Goal: Task Accomplishment & Management: Use online tool/utility

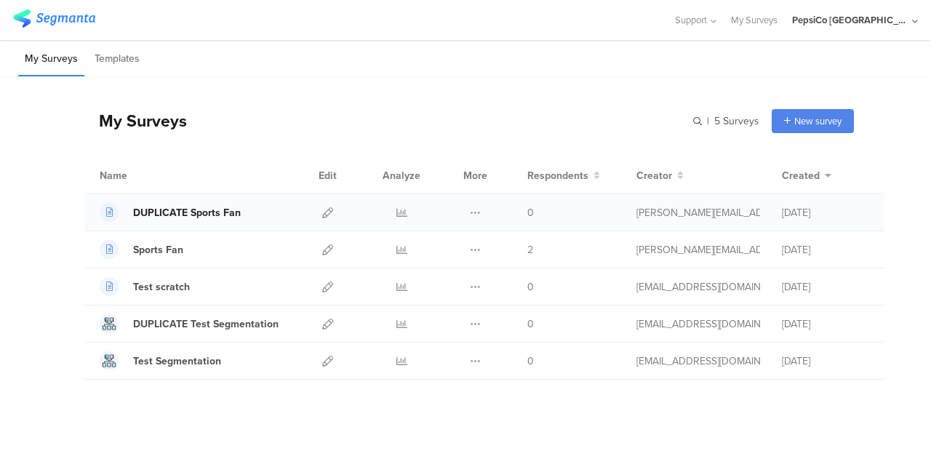
click at [170, 209] on div "DUPLICATE Sports Fan" at bounding box center [187, 212] width 108 height 15
click at [322, 215] on icon at bounding box center [327, 212] width 11 height 11
click at [322, 214] on icon at bounding box center [327, 212] width 11 height 11
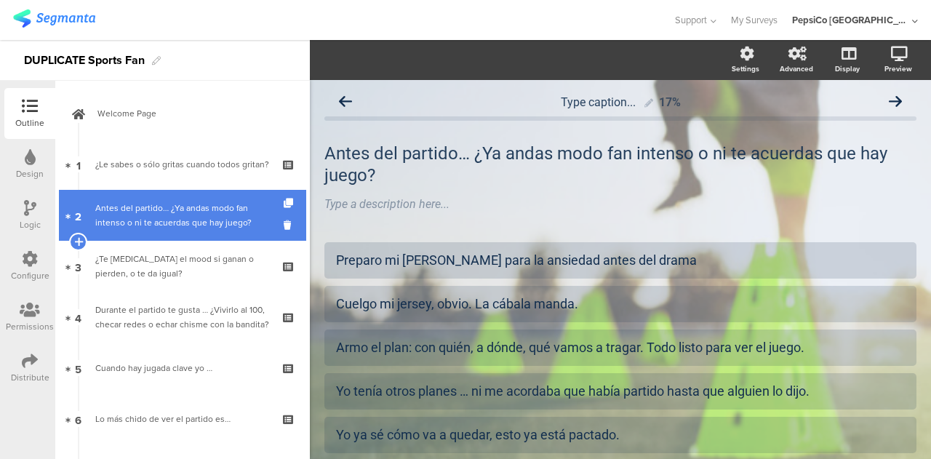
scroll to position [95, 0]
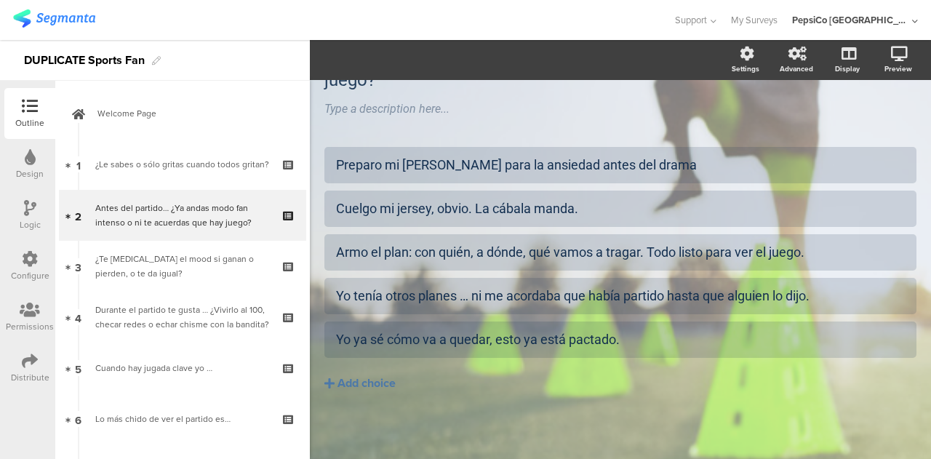
click at [25, 267] on div at bounding box center [30, 260] width 16 height 18
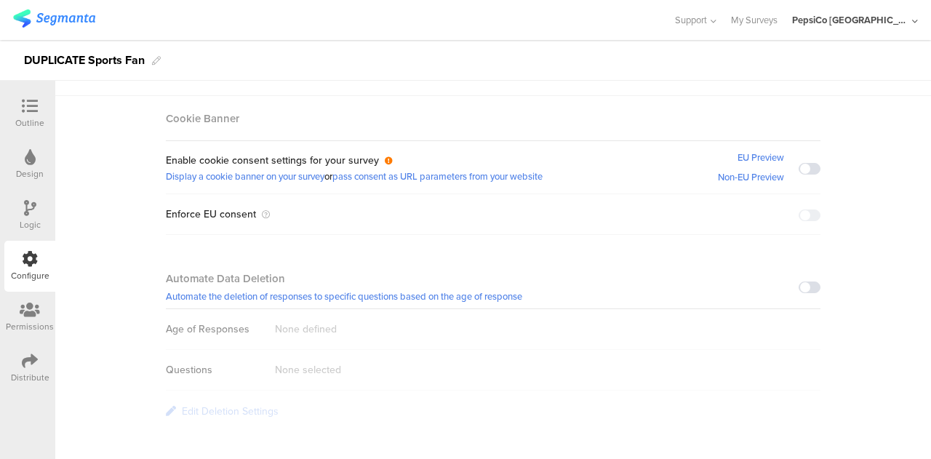
click at [38, 218] on div "Logic" at bounding box center [30, 224] width 21 height 13
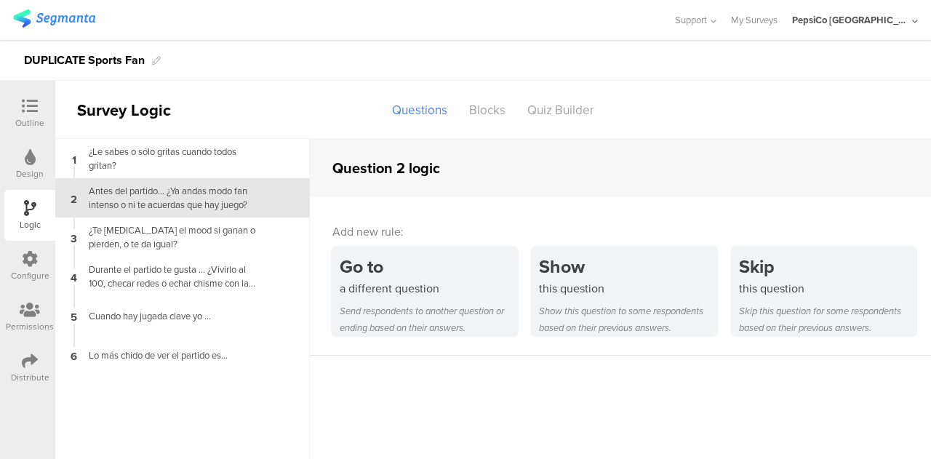
click at [40, 174] on div "Design" at bounding box center [30, 173] width 28 height 13
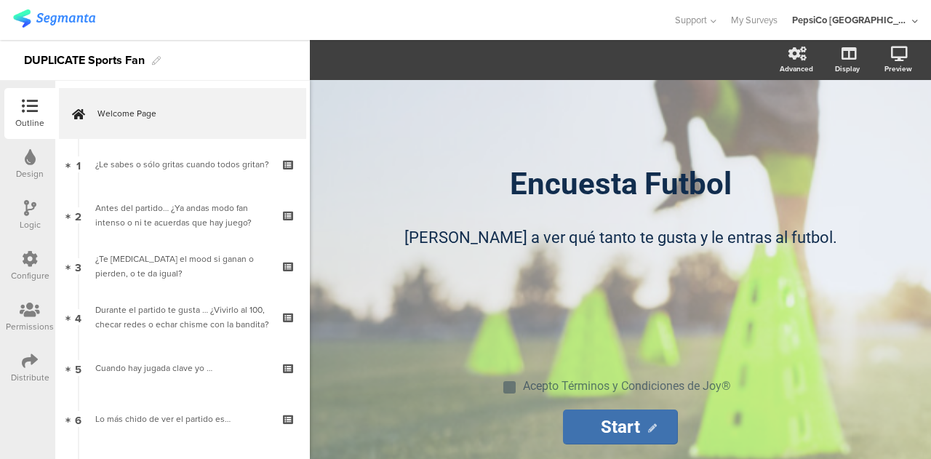
click at [33, 162] on icon at bounding box center [30, 157] width 11 height 16
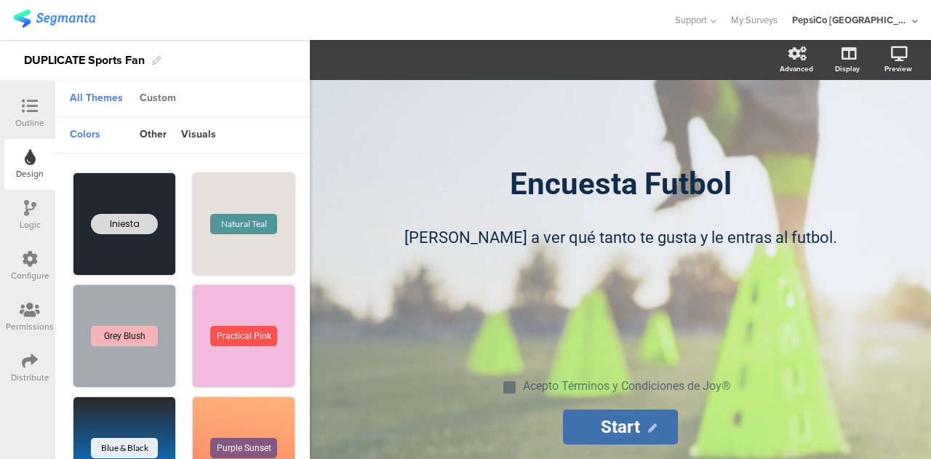
click at [154, 105] on div "Custom" at bounding box center [157, 99] width 51 height 25
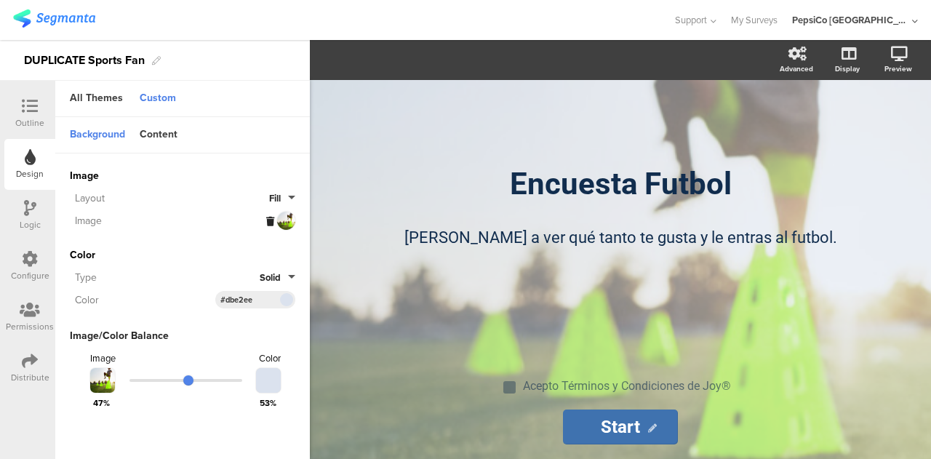
click at [288, 210] on div "Layout Fill Image" at bounding box center [182, 209] width 225 height 40
click at [278, 228] on div at bounding box center [280, 221] width 29 height 18
click at [281, 225] on div at bounding box center [280, 221] width 29 height 18
click at [289, 195] on button "Fill" at bounding box center [282, 198] width 26 height 14
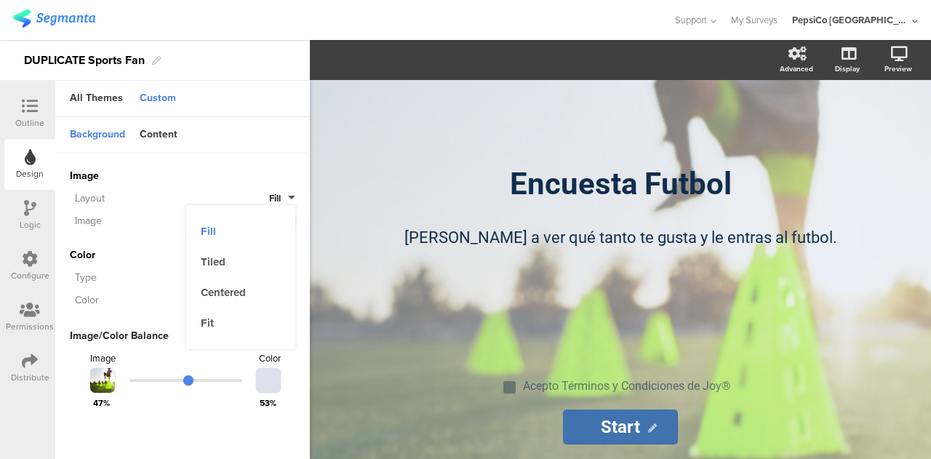
click at [289, 195] on button "Fill" at bounding box center [282, 198] width 26 height 14
drag, startPoint x: 143, startPoint y: 116, endPoint x: 151, endPoint y: 127, distance: 14.1
click at [144, 118] on div "All Themes Custom Background Content Image Invalid URL or Upload File Layout Fi…" at bounding box center [182, 270] width 254 height 378
click at [158, 135] on div "Content" at bounding box center [158, 135] width 52 height 25
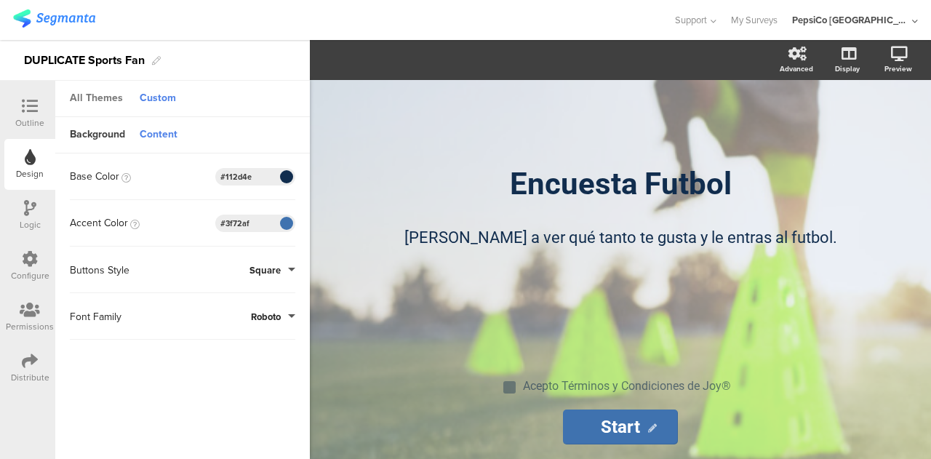
click at [92, 100] on div "All Themes" at bounding box center [97, 99] width 68 height 25
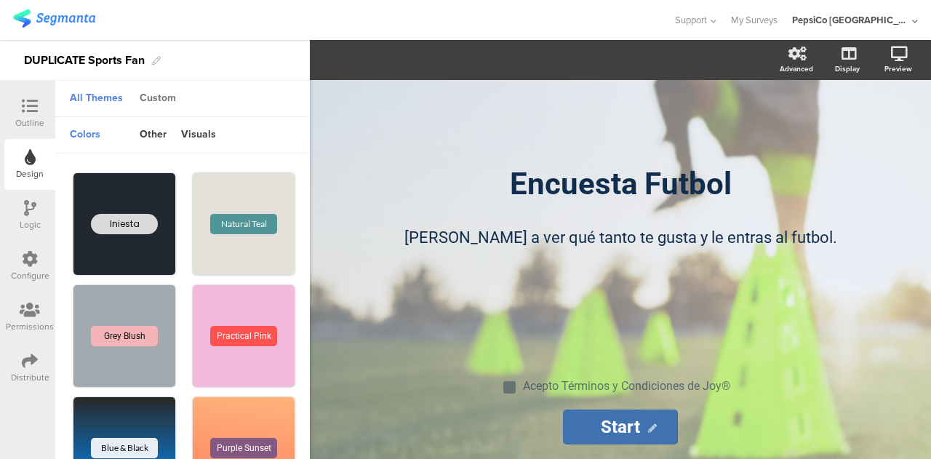
click at [155, 98] on div "Custom" at bounding box center [157, 99] width 51 height 25
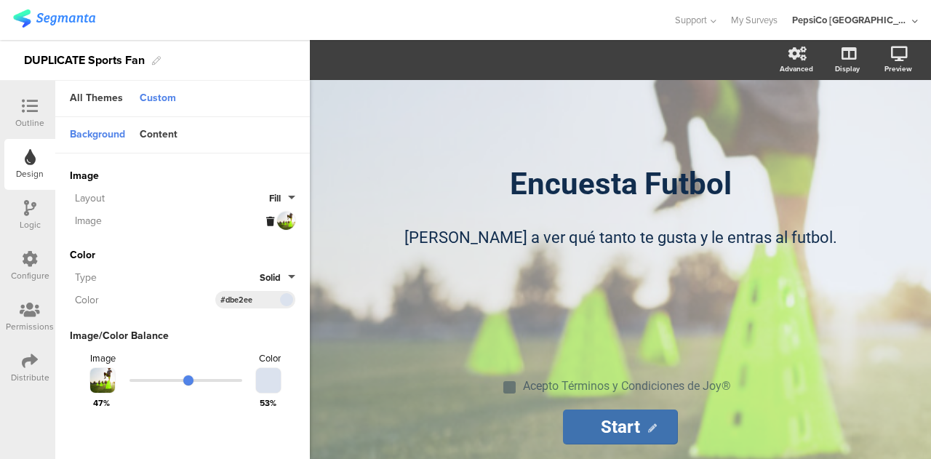
click at [285, 219] on div at bounding box center [280, 221] width 29 height 18
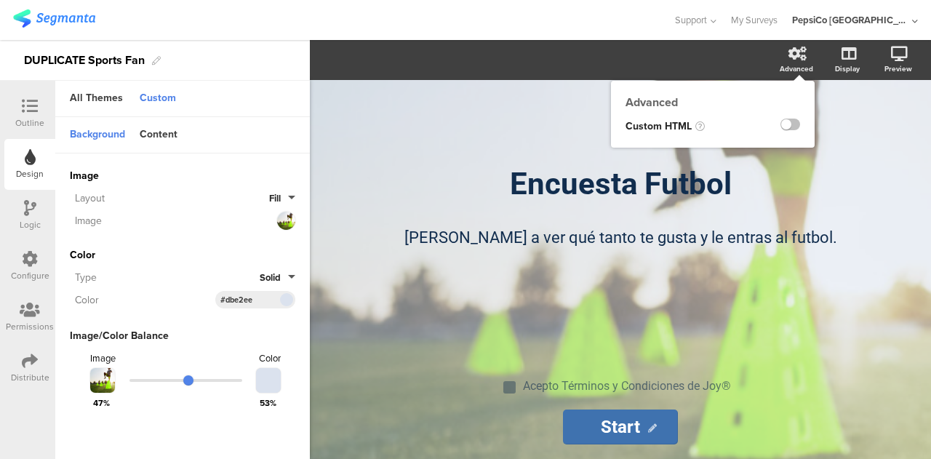
click at [798, 59] on icon at bounding box center [797, 54] width 18 height 15
click at [791, 126] on label at bounding box center [790, 125] width 20 height 12
click at [0, 0] on input "checkbox" at bounding box center [0, 0] width 0 height 0
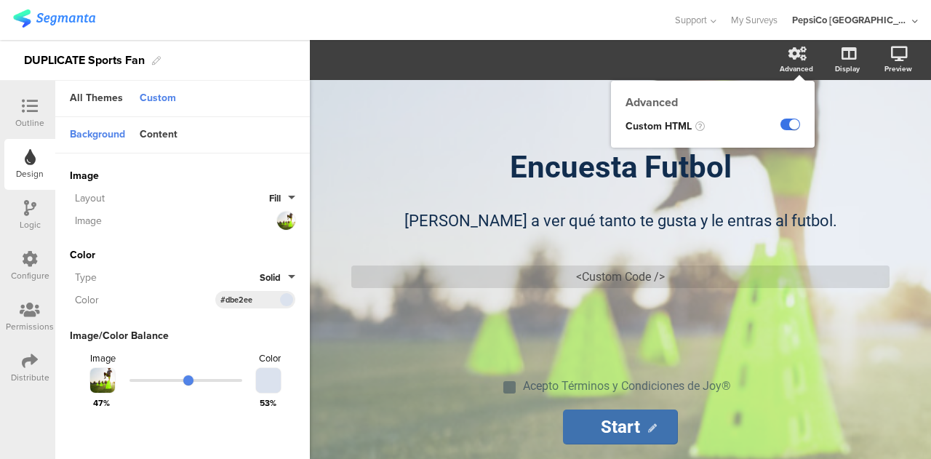
click at [791, 126] on label at bounding box center [790, 125] width 20 height 12
click at [0, 0] on input "checkbox" at bounding box center [0, 0] width 0 height 0
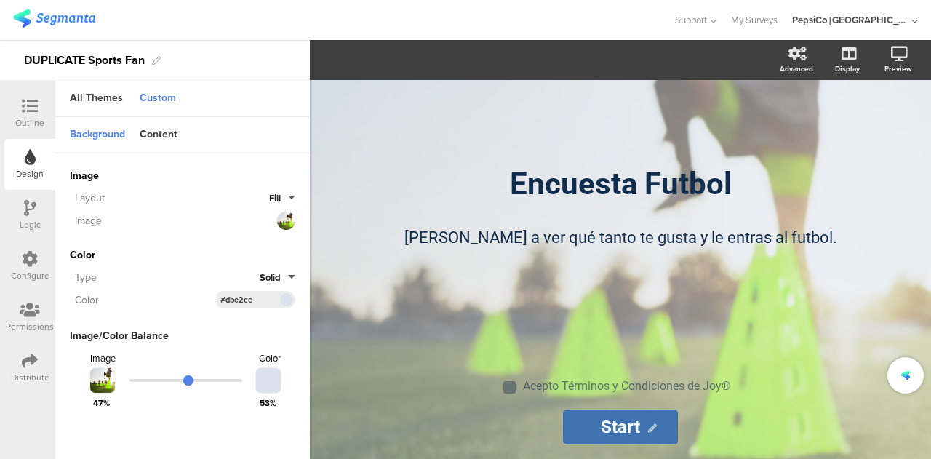
click at [544, 64] on section "Advanced Display [GEOGRAPHIC_DATA]" at bounding box center [620, 60] width 621 height 40
click at [39, 261] on div "Configure" at bounding box center [29, 266] width 51 height 51
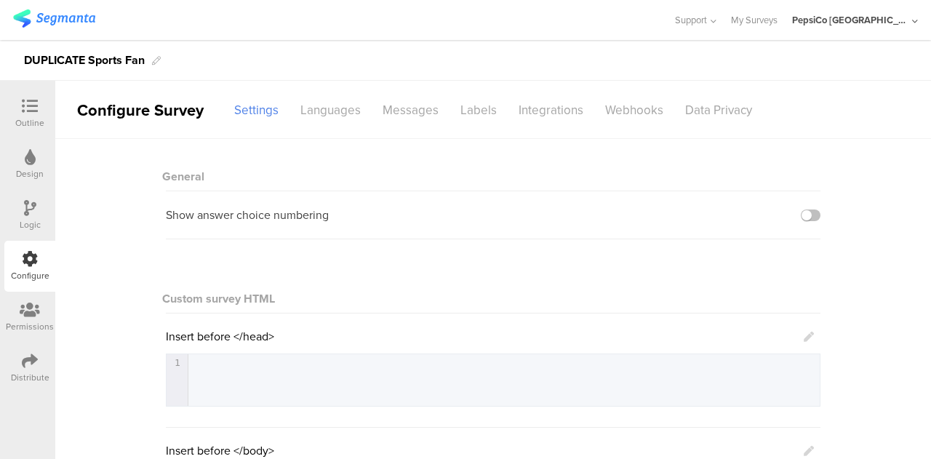
click at [31, 166] on div at bounding box center [30, 158] width 11 height 18
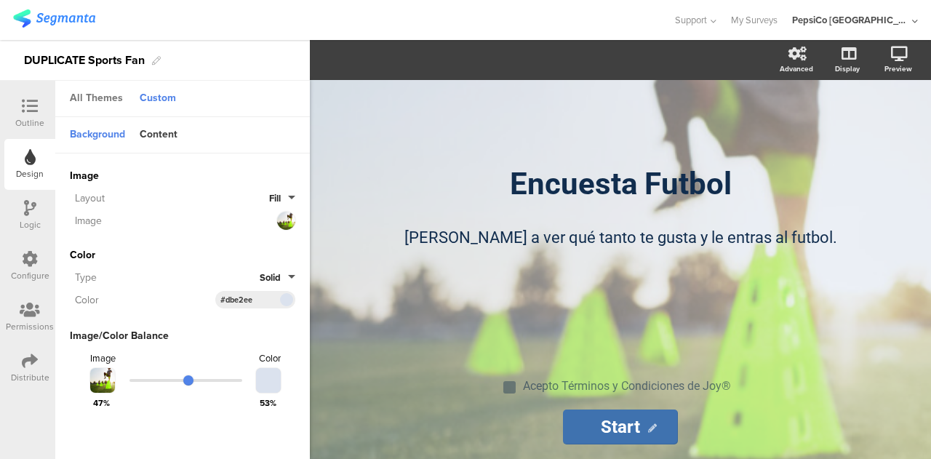
click at [92, 98] on div "All Themes" at bounding box center [97, 99] width 68 height 25
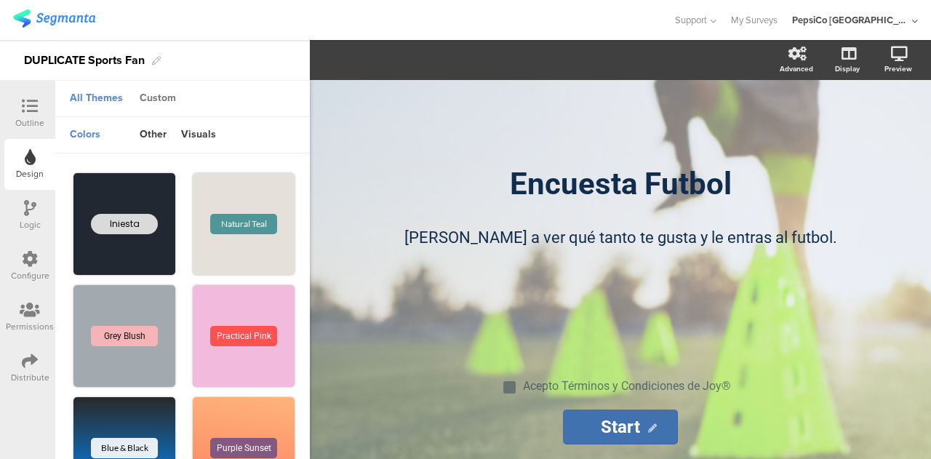
click at [151, 105] on div "Custom" at bounding box center [157, 99] width 51 height 25
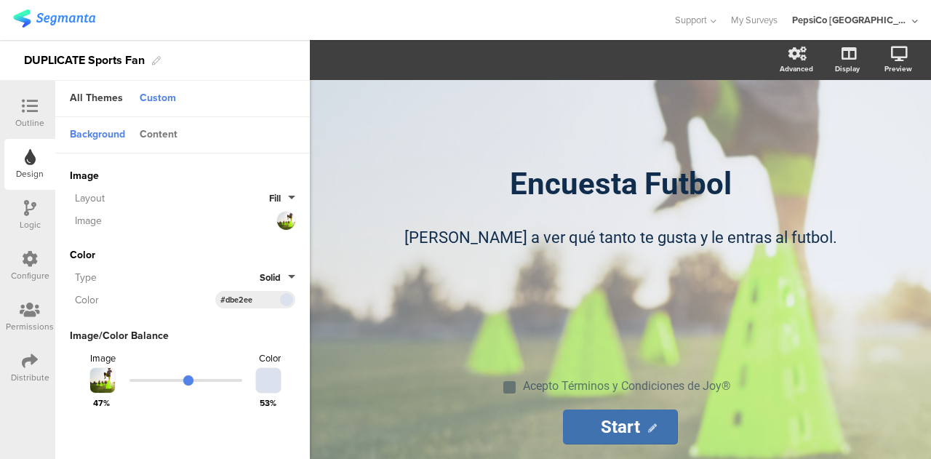
click at [153, 135] on div "Content" at bounding box center [158, 135] width 52 height 25
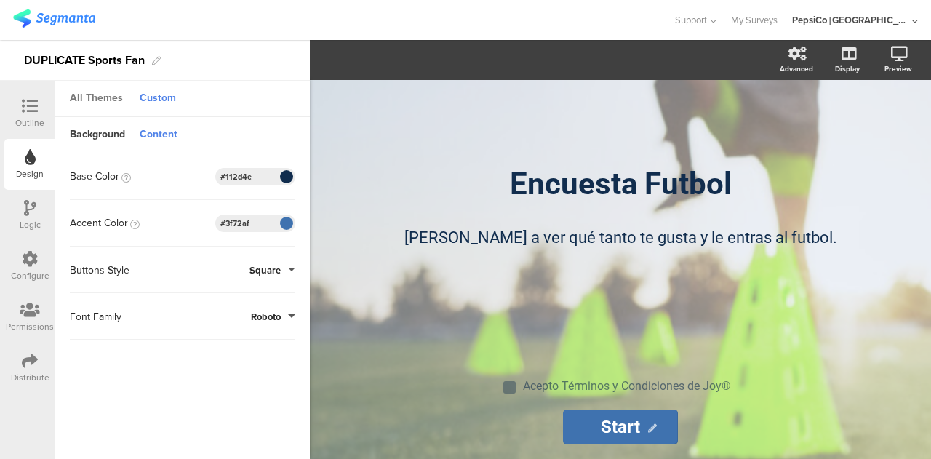
click at [106, 100] on div "All Themes" at bounding box center [97, 99] width 68 height 25
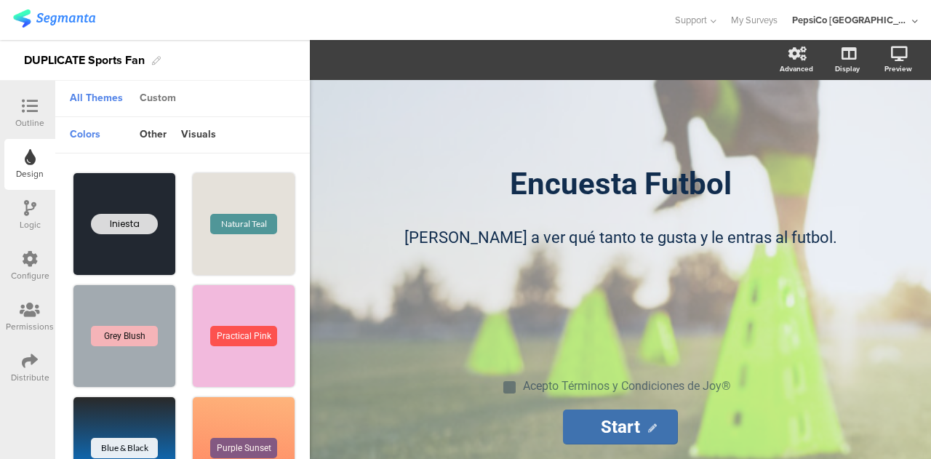
click at [155, 100] on div "Custom" at bounding box center [157, 99] width 51 height 25
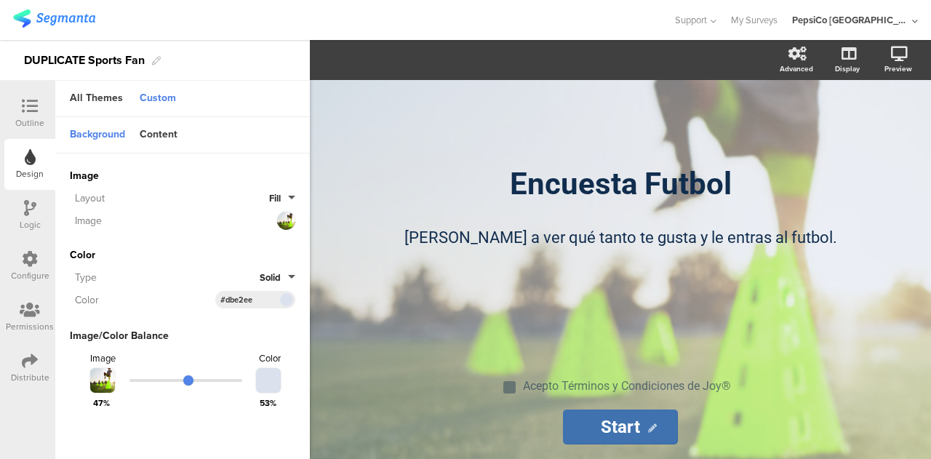
click at [28, 204] on icon at bounding box center [30, 208] width 12 height 16
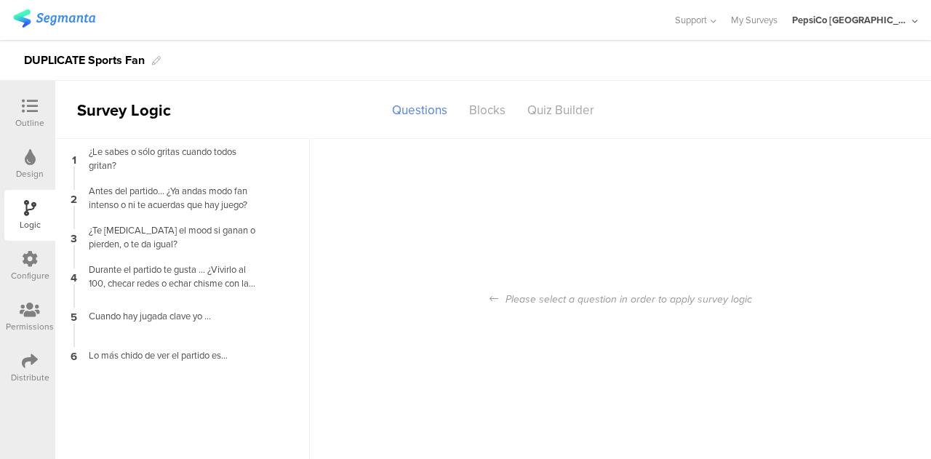
click at [28, 260] on icon at bounding box center [30, 259] width 16 height 16
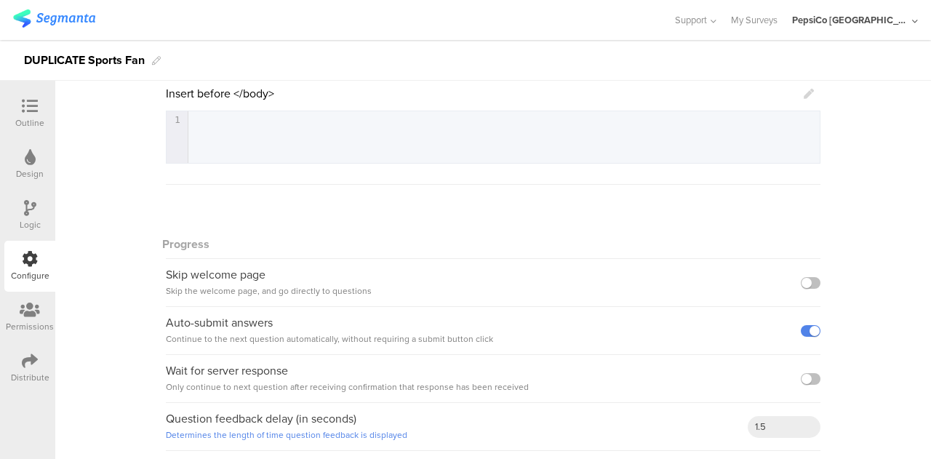
scroll to position [362, 0]
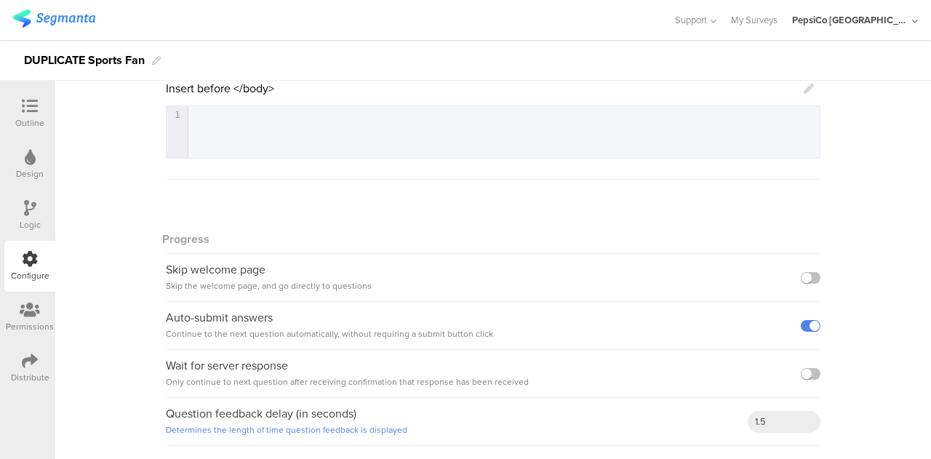
click at [36, 322] on div "Permissions" at bounding box center [30, 326] width 48 height 13
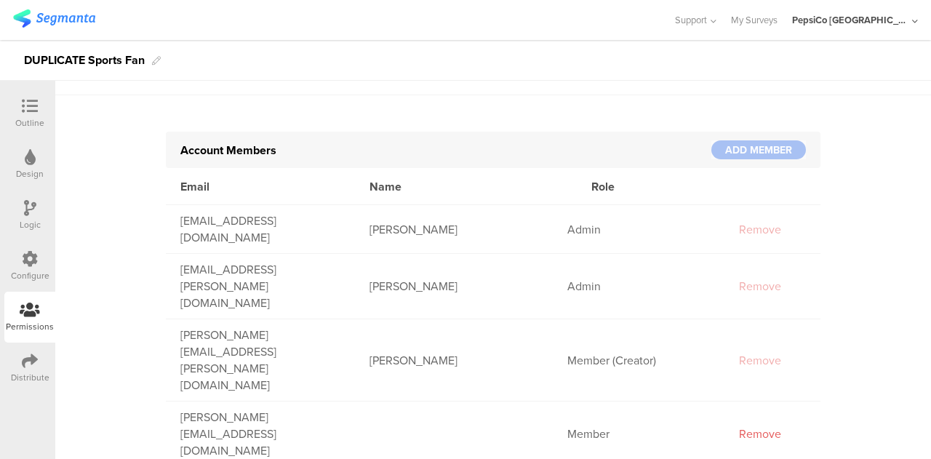
scroll to position [36, 0]
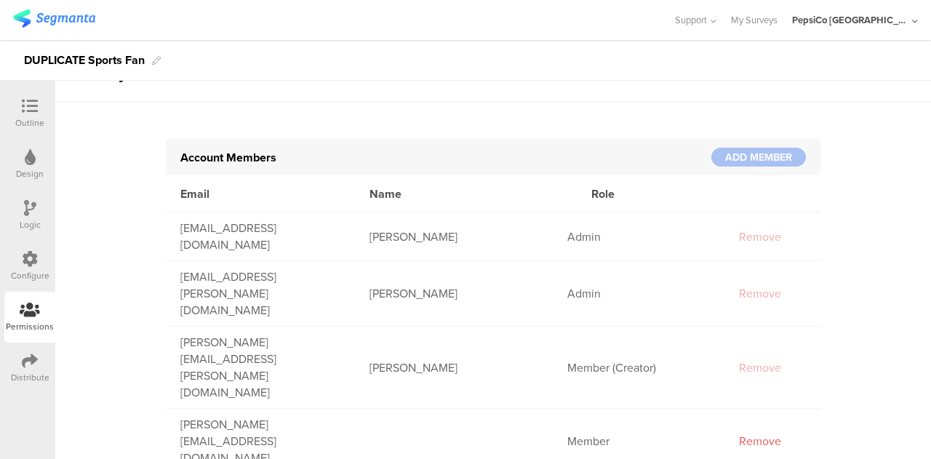
click at [33, 162] on icon at bounding box center [30, 157] width 11 height 16
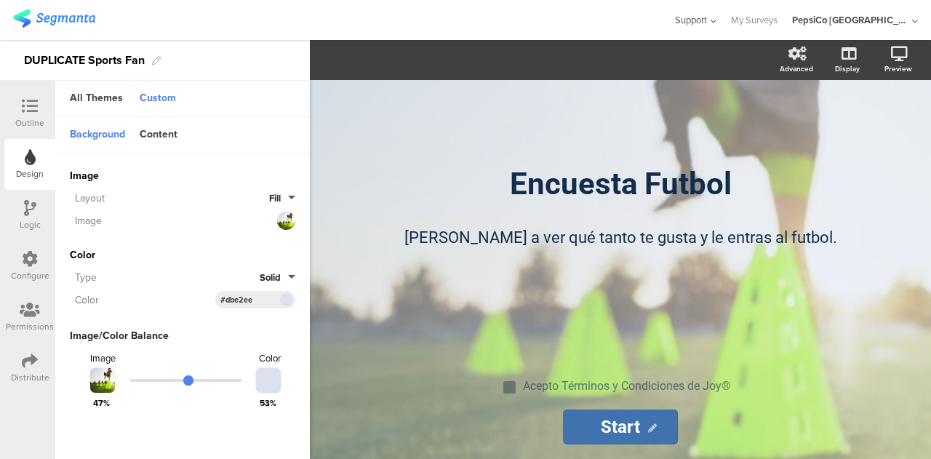
click at [707, 25] on span "Support" at bounding box center [691, 20] width 32 height 14
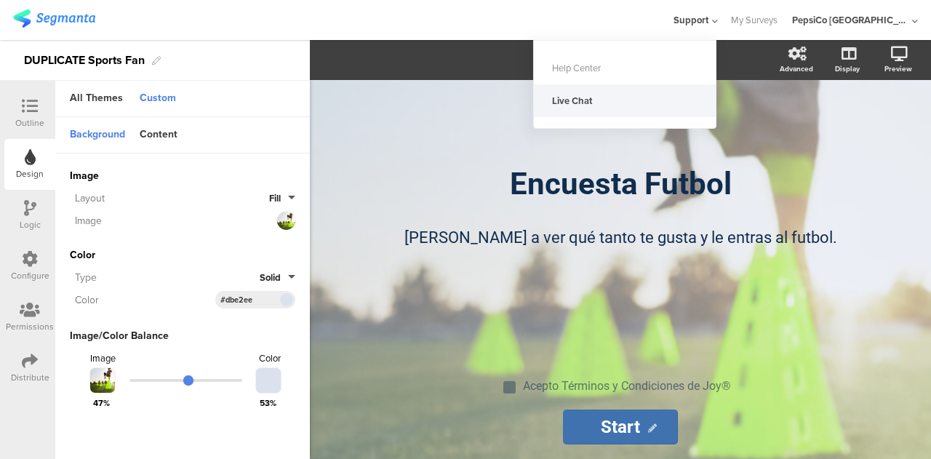
click at [610, 99] on div "Live Chat" at bounding box center [625, 100] width 182 height 33
